Goal: Information Seeking & Learning: Understand process/instructions

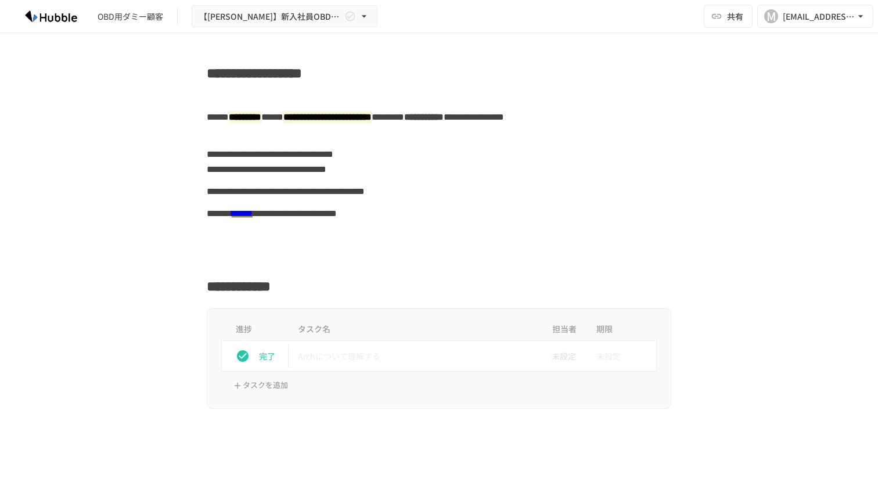
scroll to position [4372, 0]
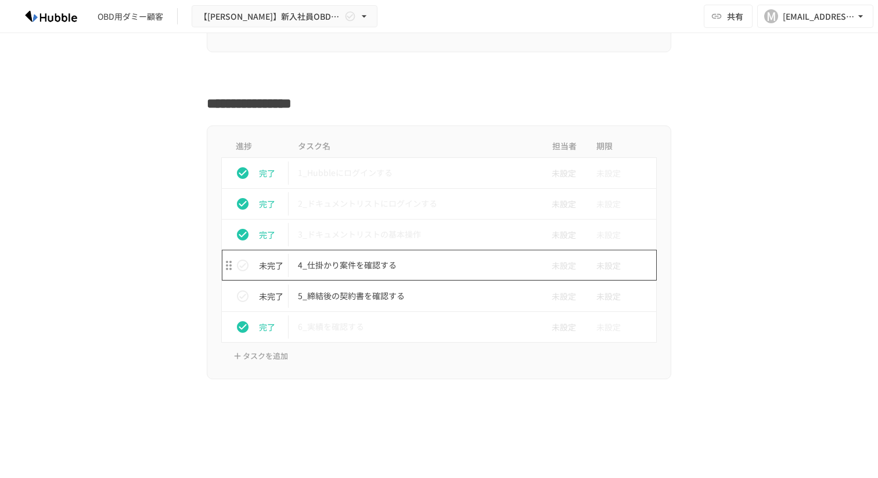
click at [417, 271] on p "4_仕掛かり案件を確認する" at bounding box center [414, 265] width 233 height 15
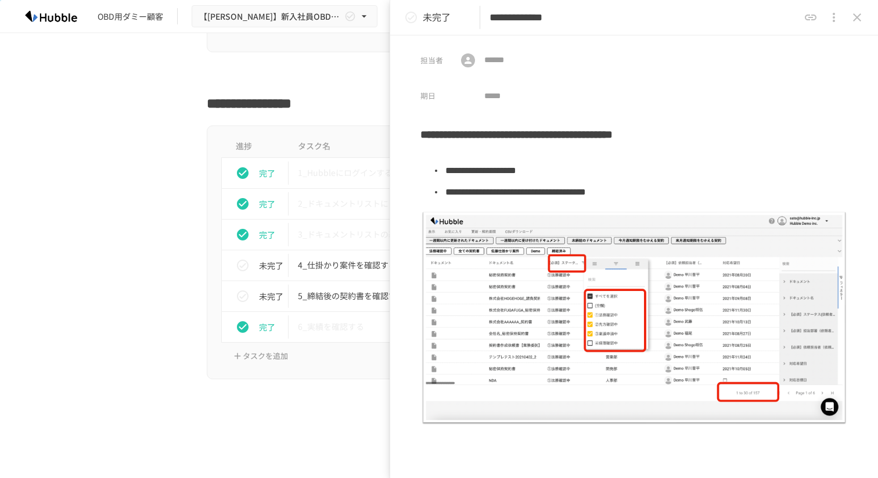
click at [425, 134] on h3 "**********" at bounding box center [633, 138] width 427 height 35
click at [328, 236] on p "3_ドキュメントリストの基本操作" at bounding box center [414, 234] width 233 height 15
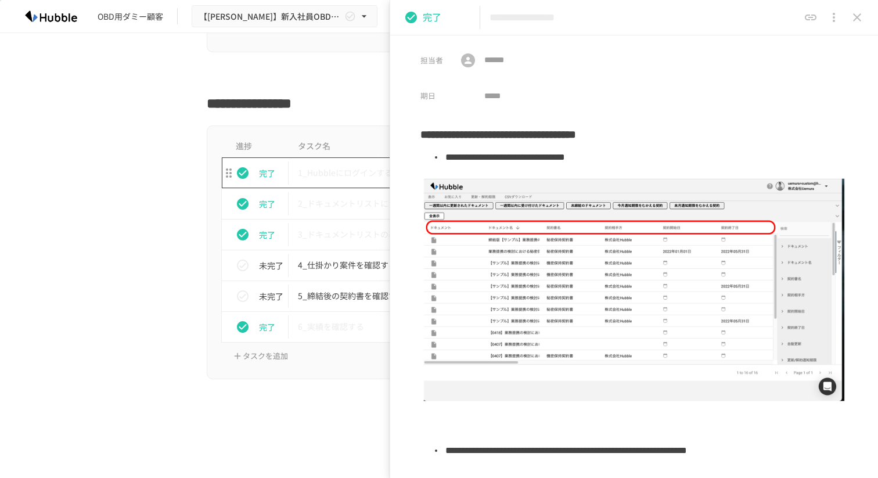
click at [344, 179] on p "1_Hubbleにログインする" at bounding box center [414, 172] width 233 height 15
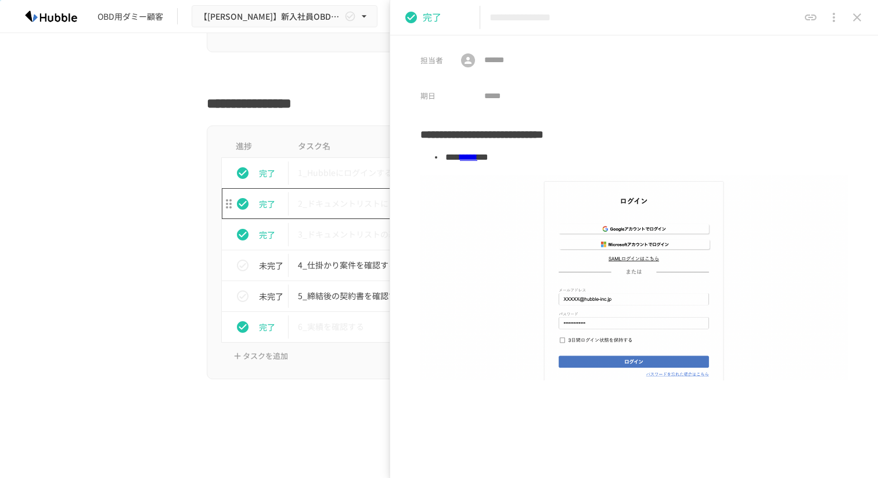
click at [344, 193] on td "2_ドキュメントリストにログインする" at bounding box center [415, 203] width 252 height 31
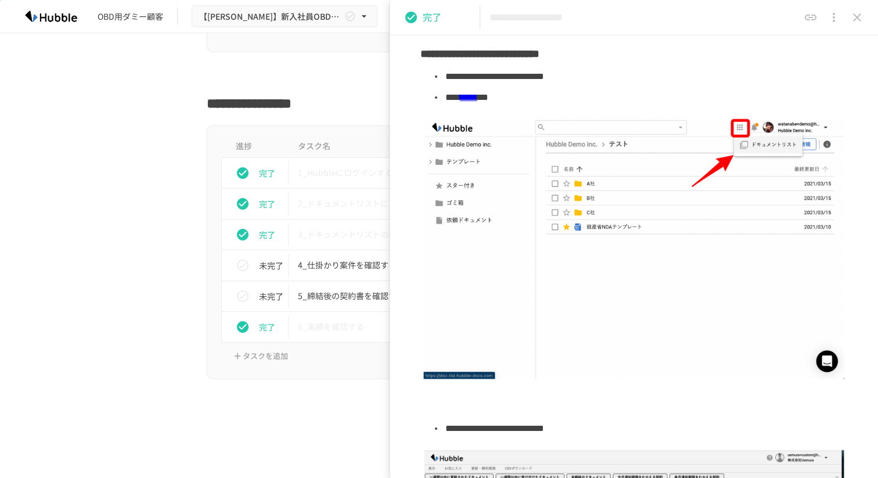
scroll to position [20, 0]
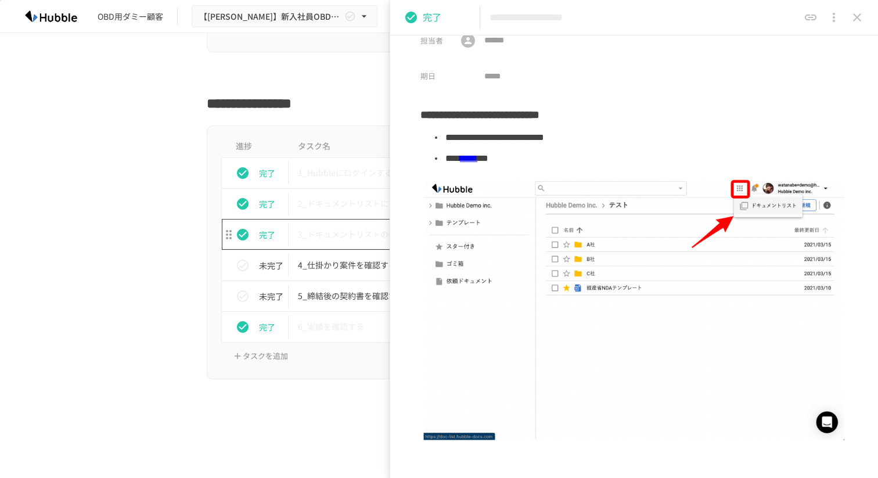
click at [344, 243] on td "3_ドキュメントリストの基本操作" at bounding box center [415, 234] width 252 height 31
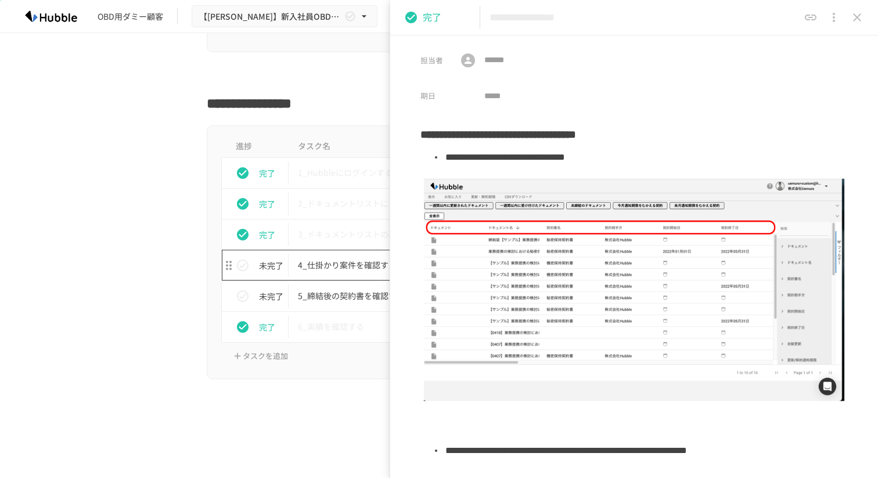
click at [354, 267] on p "4_仕掛かり案件を確認する" at bounding box center [414, 265] width 233 height 15
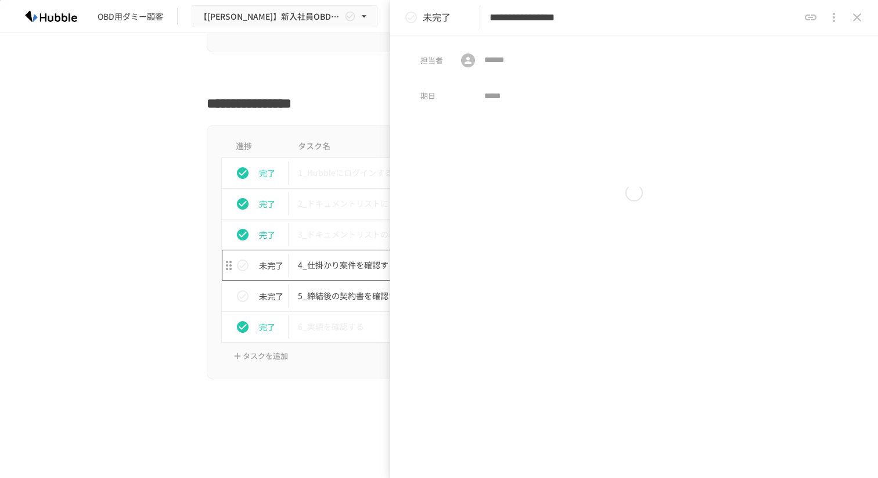
type input "**********"
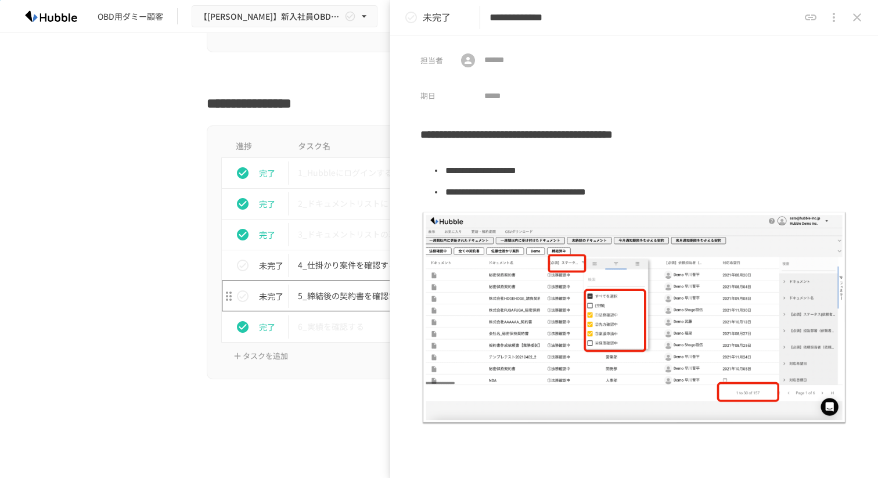
click at [348, 300] on p "5_締結後の契約書を確認する" at bounding box center [414, 296] width 233 height 15
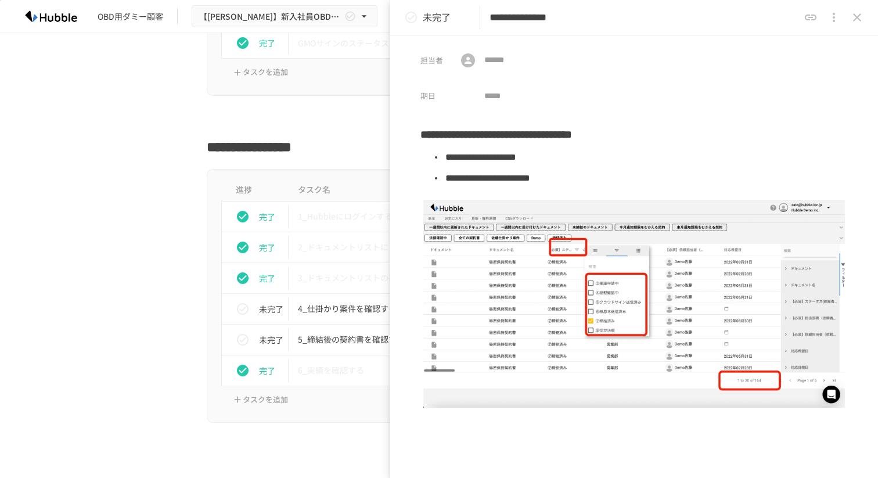
scroll to position [4318, 0]
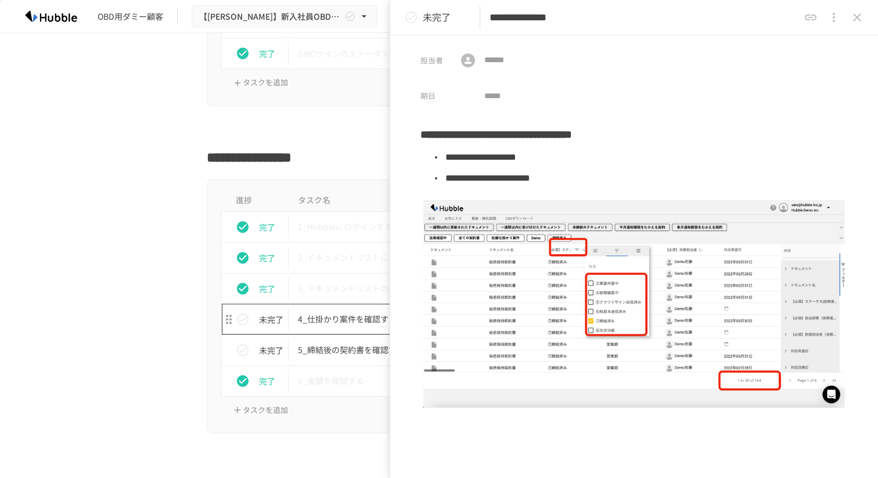
click at [323, 310] on td "4_仕掛かり案件を確認する" at bounding box center [415, 319] width 252 height 31
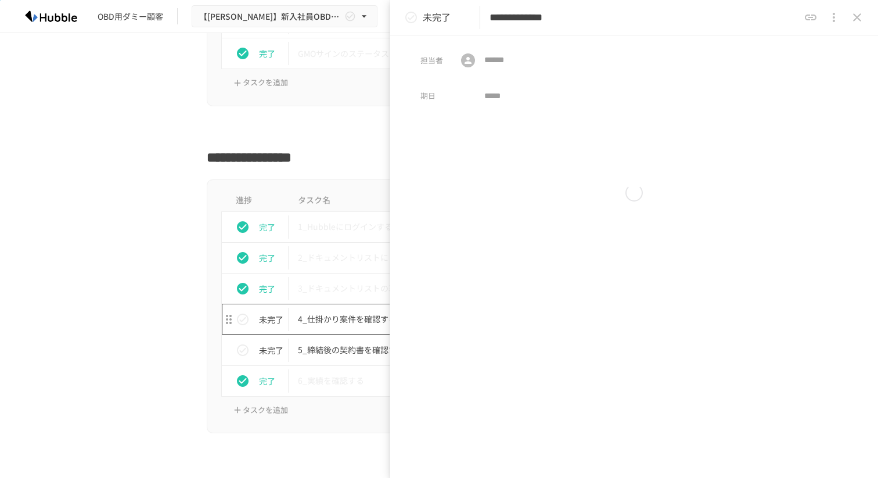
type input "**********"
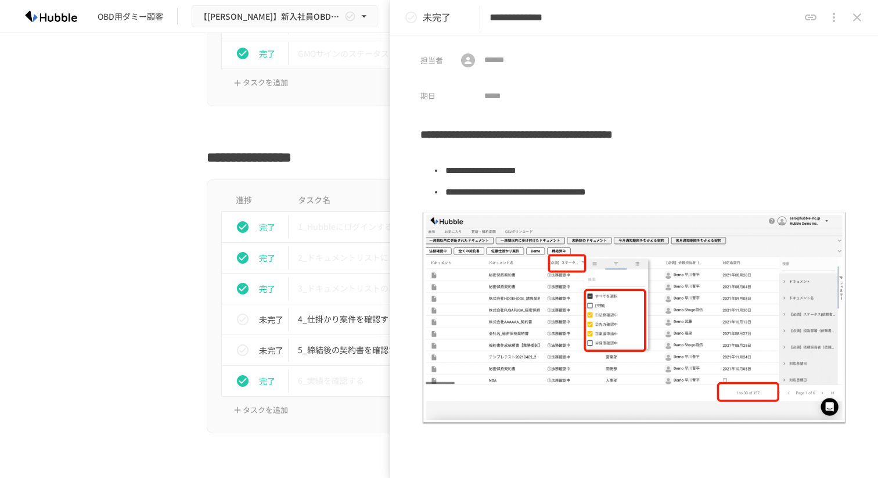
click at [145, 310] on div "進捗 タスク名 担当者 期限 完了 1_Hubbleにログインする 未設定 未設定 完了 2_ドキュメントリストにログインする 未設定 未設定 完了 3_ドキ…" at bounding box center [439, 306] width 708 height 254
click at [862, 14] on icon "close drawer" at bounding box center [857, 17] width 14 height 14
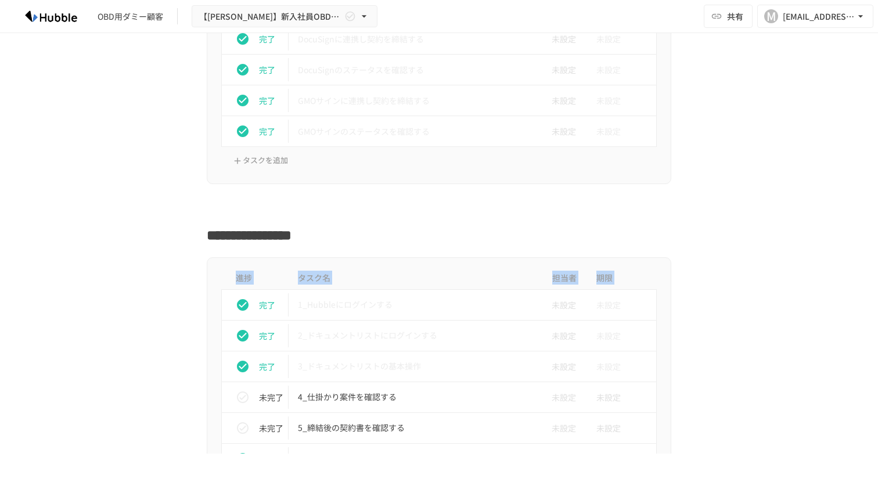
scroll to position [4105, 0]
